Goal: Navigation & Orientation: Find specific page/section

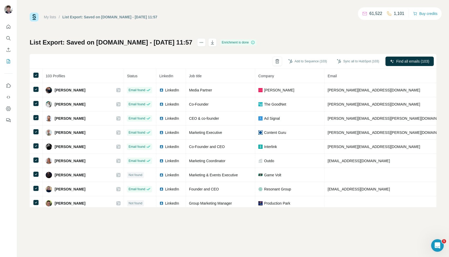
click at [53, 18] on link "My lists" at bounding box center [50, 17] width 12 height 4
